Goal: Check status: Check status

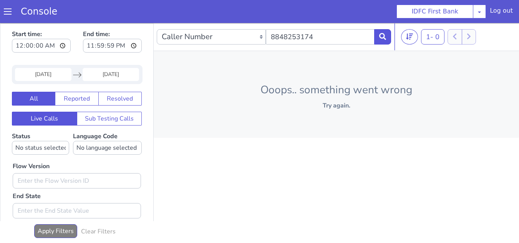
click at [50, 74] on input "[DATE]" at bounding box center [43, 74] width 56 height 13
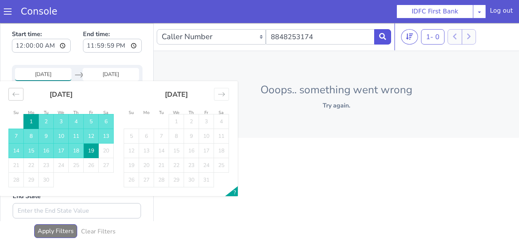
click at [18, 94] on icon "Move backward to switch to the previous month." at bounding box center [15, 94] width 7 height 7
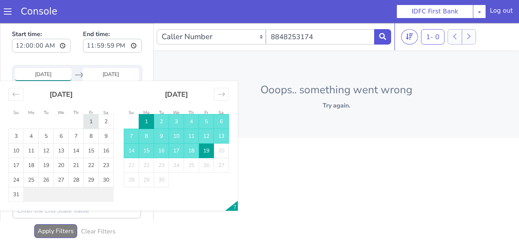
click at [92, 121] on td "1" at bounding box center [91, 121] width 15 height 15
type input "[DATE]"
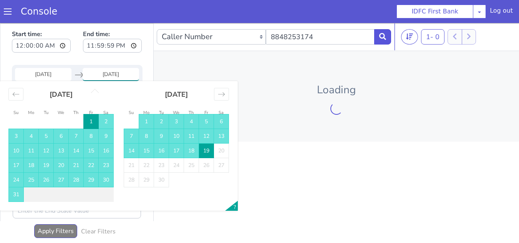
click at [209, 150] on td "19" at bounding box center [206, 151] width 15 height 15
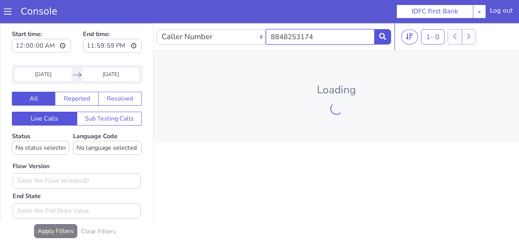
click at [322, 33] on input "8848253174" at bounding box center [320, 36] width 109 height 15
click at [384, 34] on icon at bounding box center [382, 36] width 7 height 7
